Goal: Task Accomplishment & Management: Manage account settings

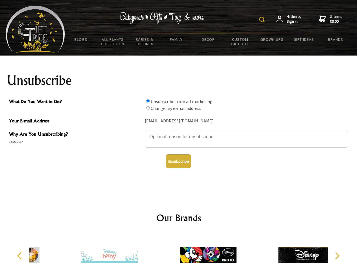
click at [263, 20] on img at bounding box center [262, 20] width 6 height 6
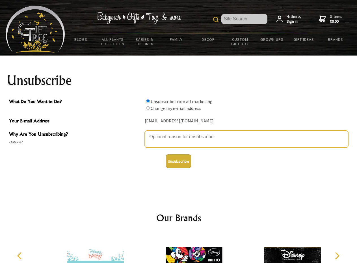
click at [179, 132] on textarea "Why Are You Unsubscribing?" at bounding box center [247, 138] width 204 height 17
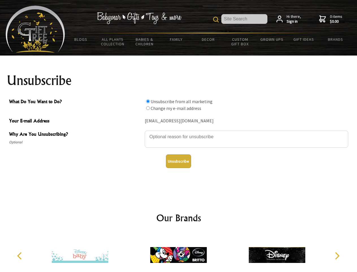
click at [148, 101] on input "What Do You Want to Do?" at bounding box center [148, 101] width 4 height 4
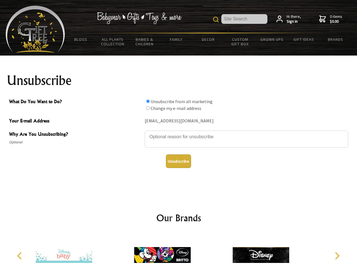
click at [148, 108] on input "What Do You Want to Do?" at bounding box center [148, 108] width 4 height 4
radio input "true"
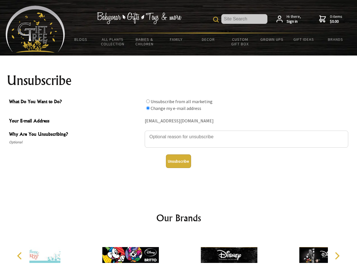
click at [179, 161] on button "Unsubscribe" at bounding box center [178, 161] width 25 height 14
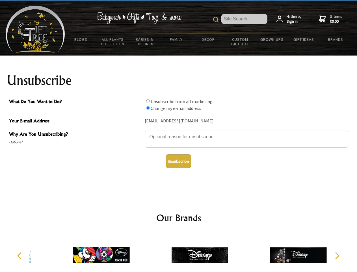
click at [179, 252] on img at bounding box center [200, 254] width 57 height 42
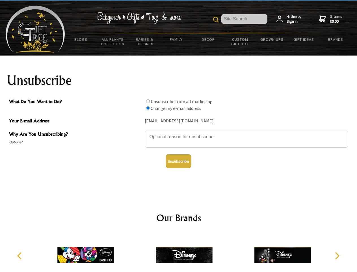
click at [20, 256] on icon "Previous" at bounding box center [19, 255] width 7 height 7
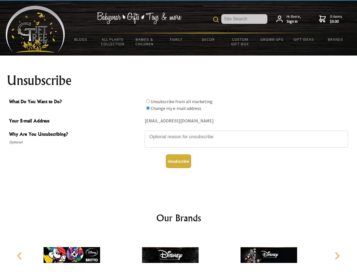
click at [337, 256] on icon "Next" at bounding box center [336, 255] width 7 height 7
